Goal: Task Accomplishment & Management: Use online tool/utility

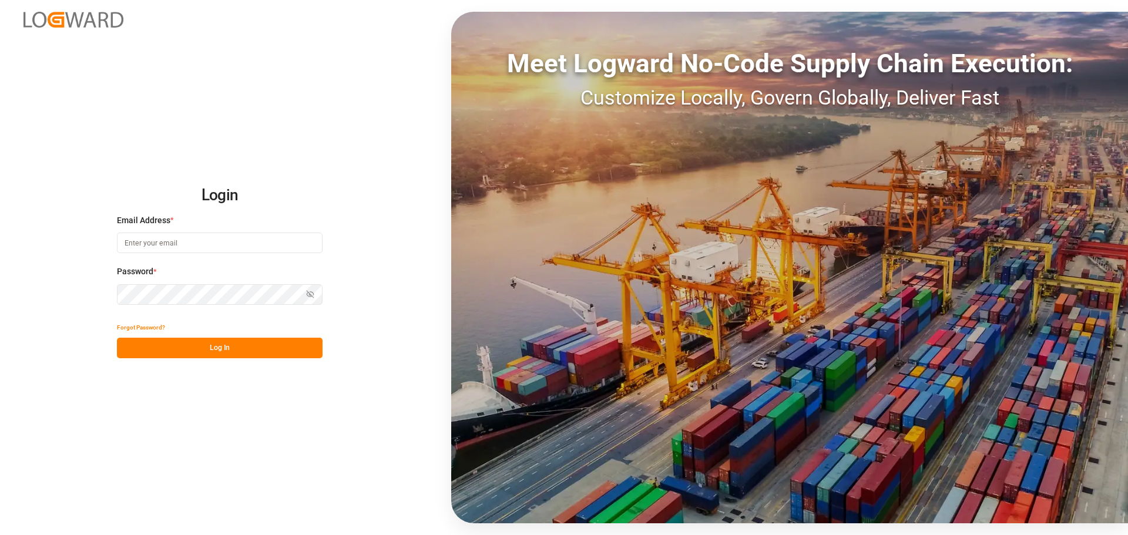
click at [200, 235] on input at bounding box center [220, 243] width 206 height 21
paste input "[EMAIL_ADDRESS][PERSON_NAME][DOMAIN_NAME]"
type input "[EMAIL_ADDRESS][PERSON_NAME][DOMAIN_NAME]"
click at [246, 345] on button "Log In" at bounding box center [220, 348] width 206 height 21
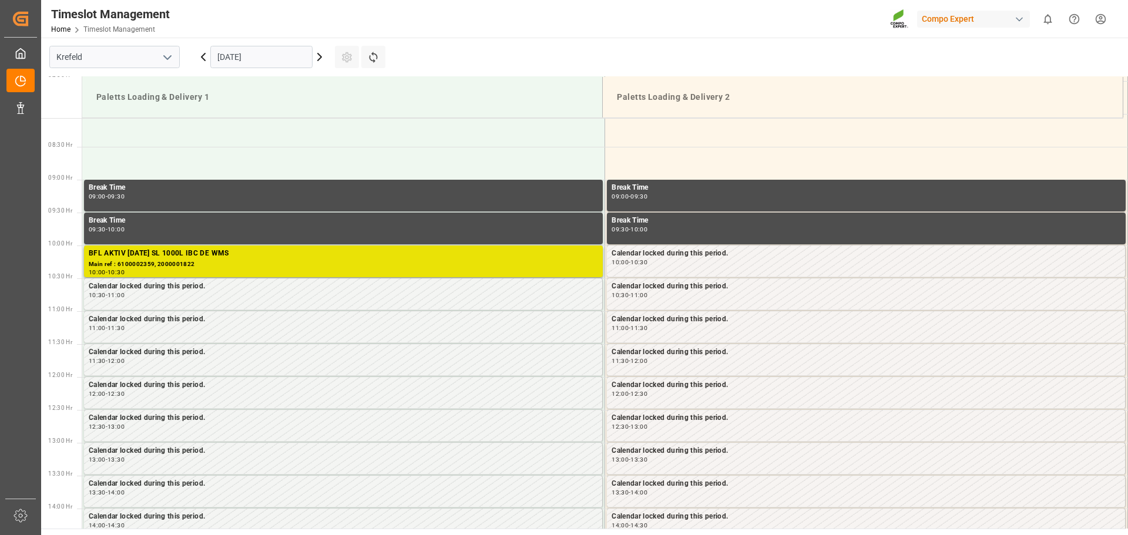
scroll to position [585, 0]
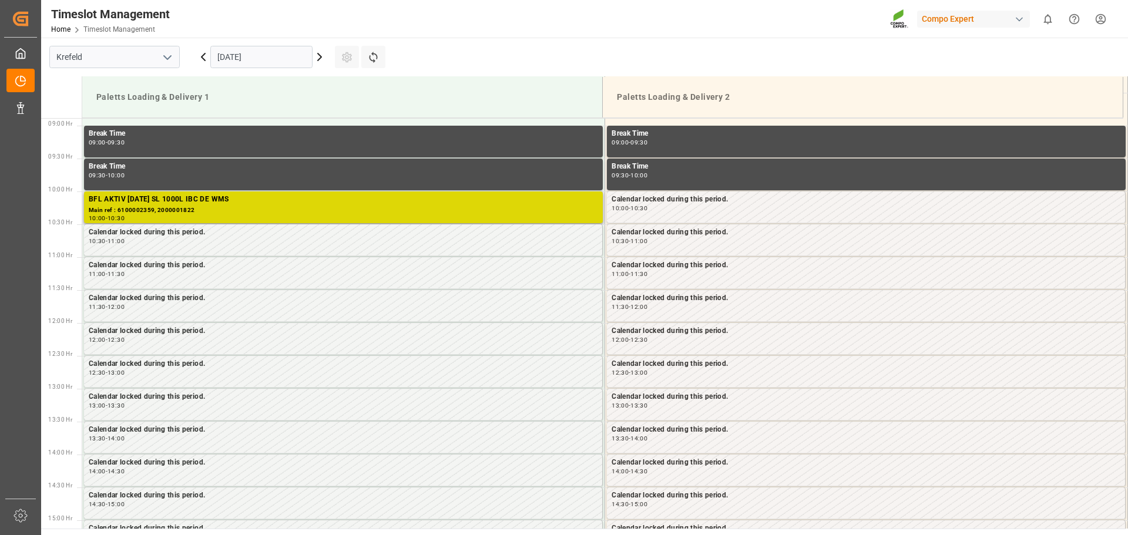
click at [220, 201] on div "BFL AKTIV [DATE] SL 1000L IBC DE WMS" at bounding box center [343, 200] width 509 height 12
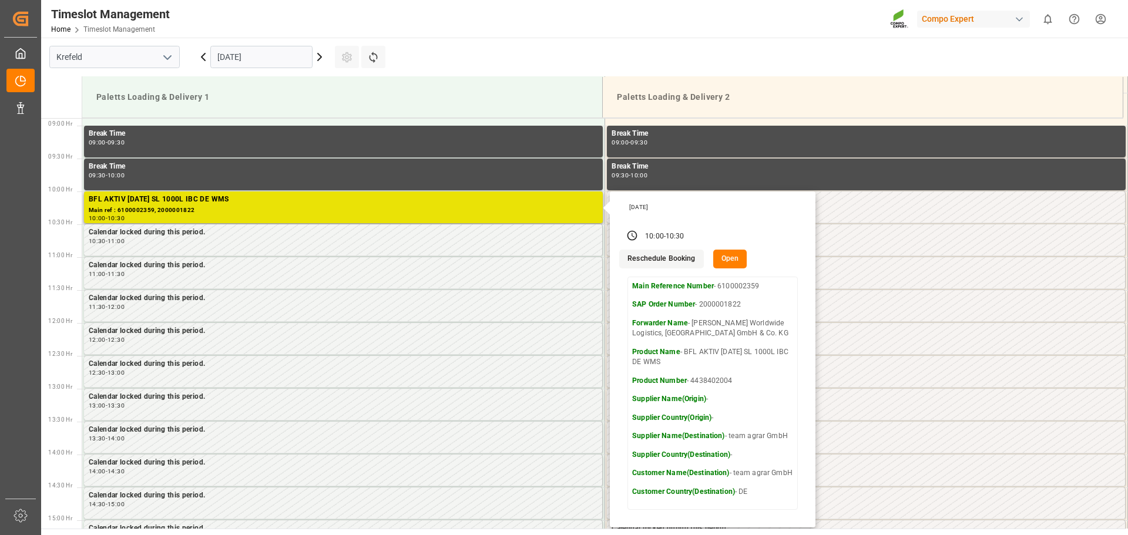
click at [731, 257] on button "Open" at bounding box center [730, 259] width 34 height 19
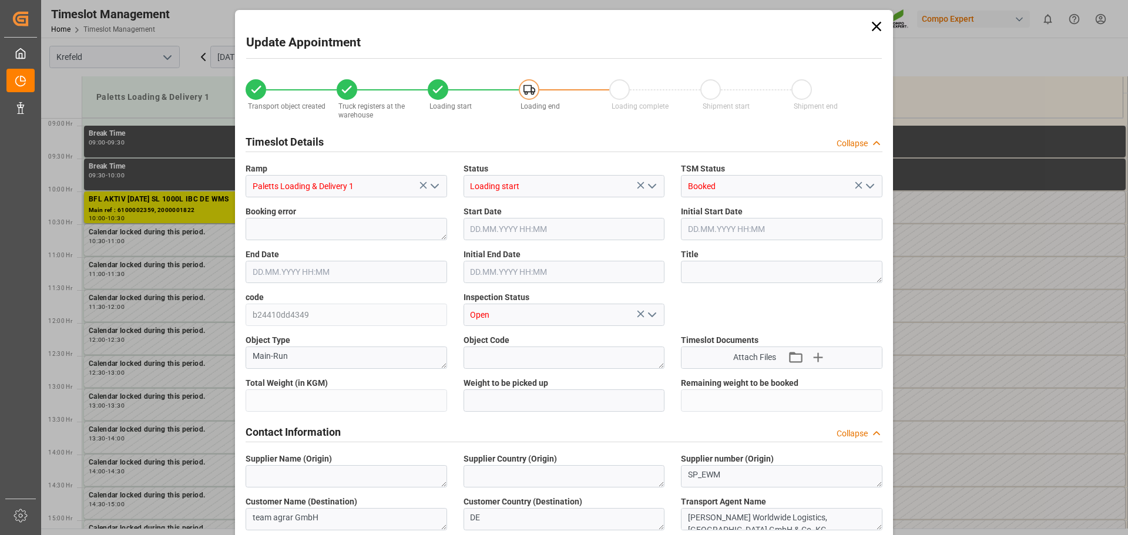
type input "8730"
type input "0"
type input "[DATE] 10:00"
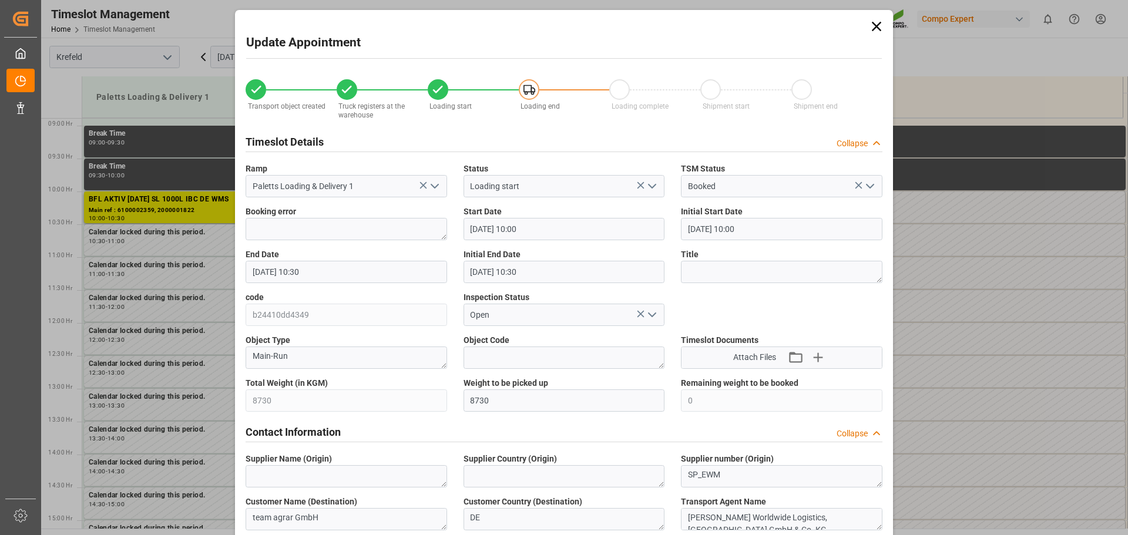
type input "[DATE] 10:00"
type input "[DATE] 10:30"
type input "[DATE] 14:48"
type input "[DATE] 10:49"
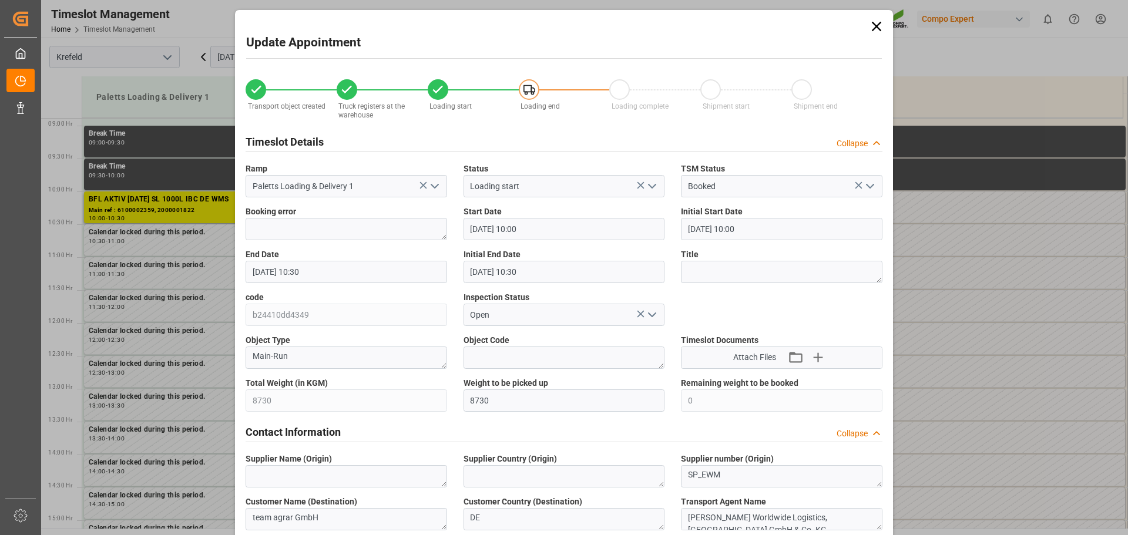
type input "[DATE] 10:49"
type input "[DATE] 08:47"
drag, startPoint x: 871, startPoint y: 30, endPoint x: 796, endPoint y: 74, distance: 87.2
click at [872, 29] on icon at bounding box center [876, 26] width 9 height 9
